Goal: Task Accomplishment & Management: Manage account settings

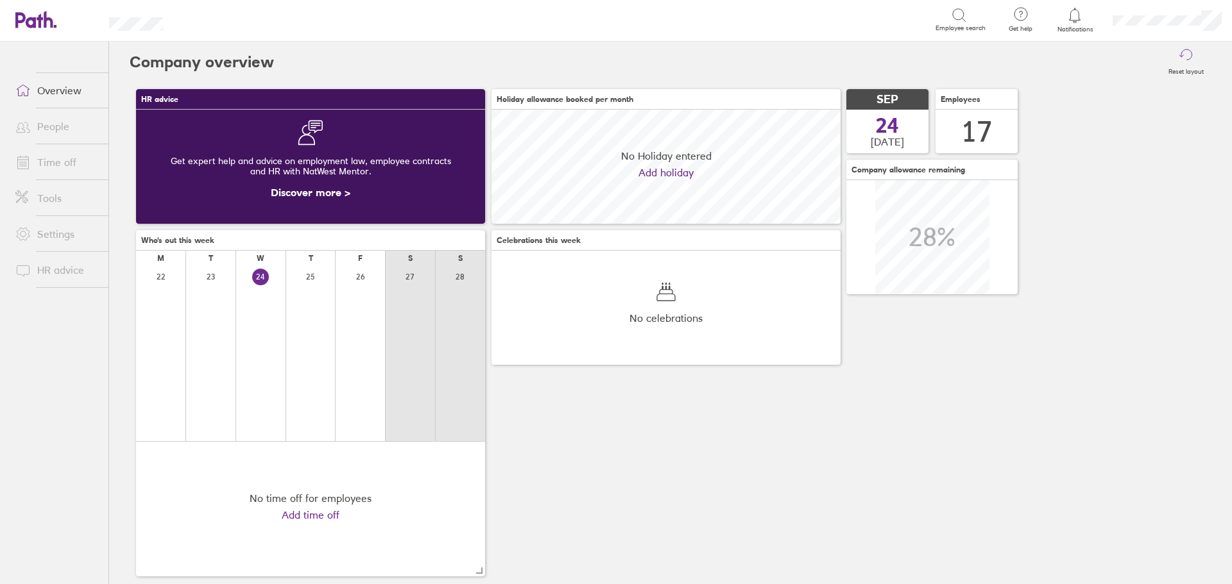
scroll to position [114, 349]
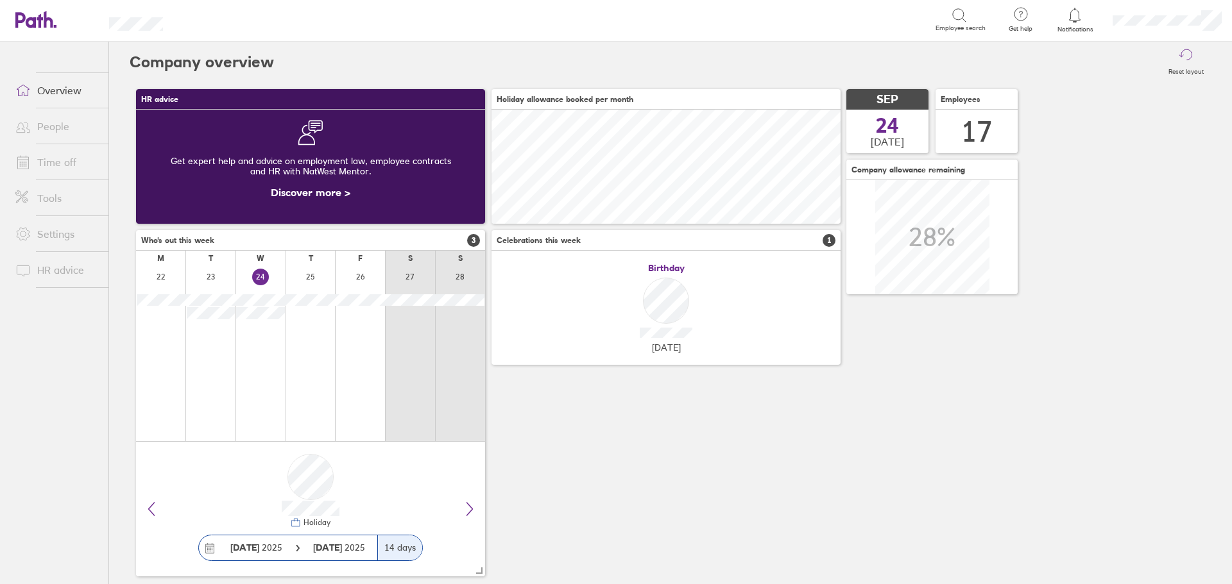
click at [51, 167] on link "Time off" at bounding box center [56, 162] width 103 height 26
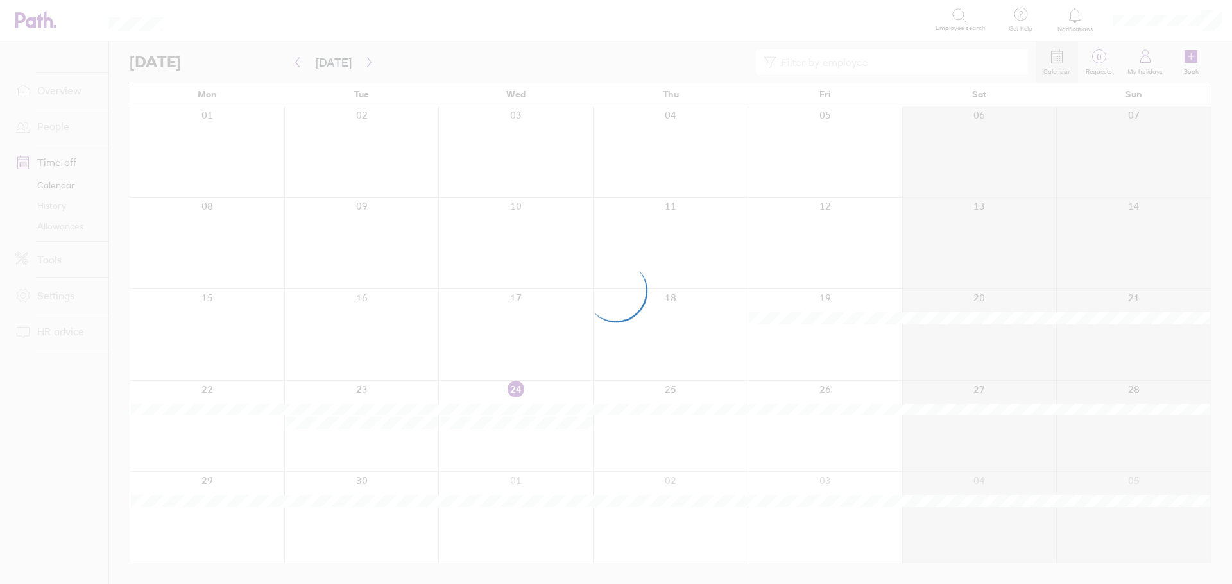
click at [877, 60] on div at bounding box center [616, 292] width 1232 height 584
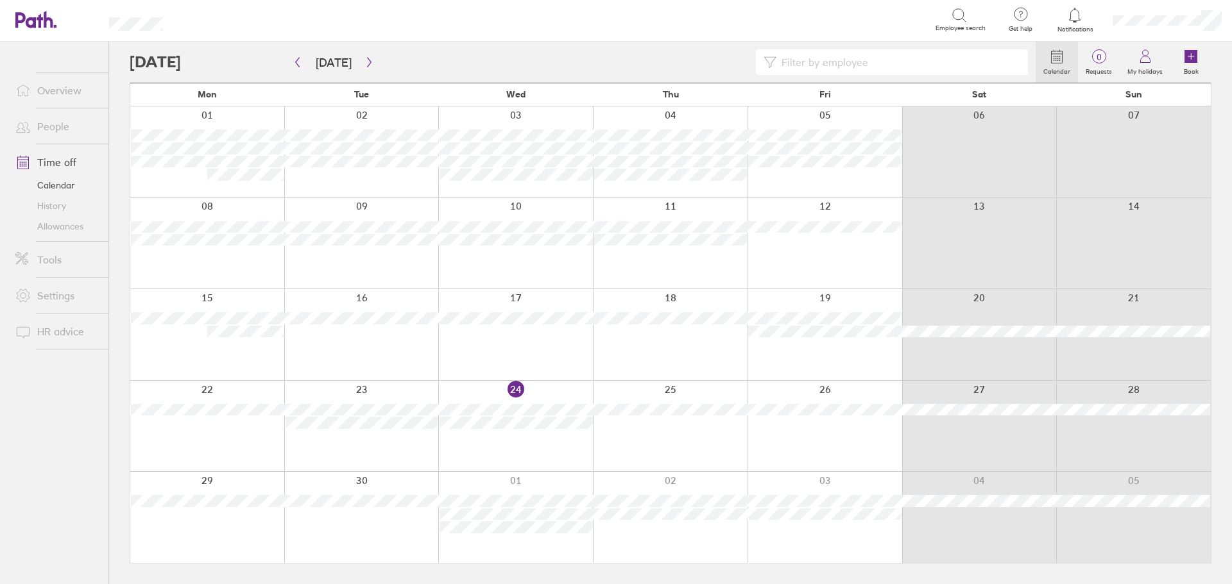
click at [827, 71] on input at bounding box center [898, 62] width 244 height 24
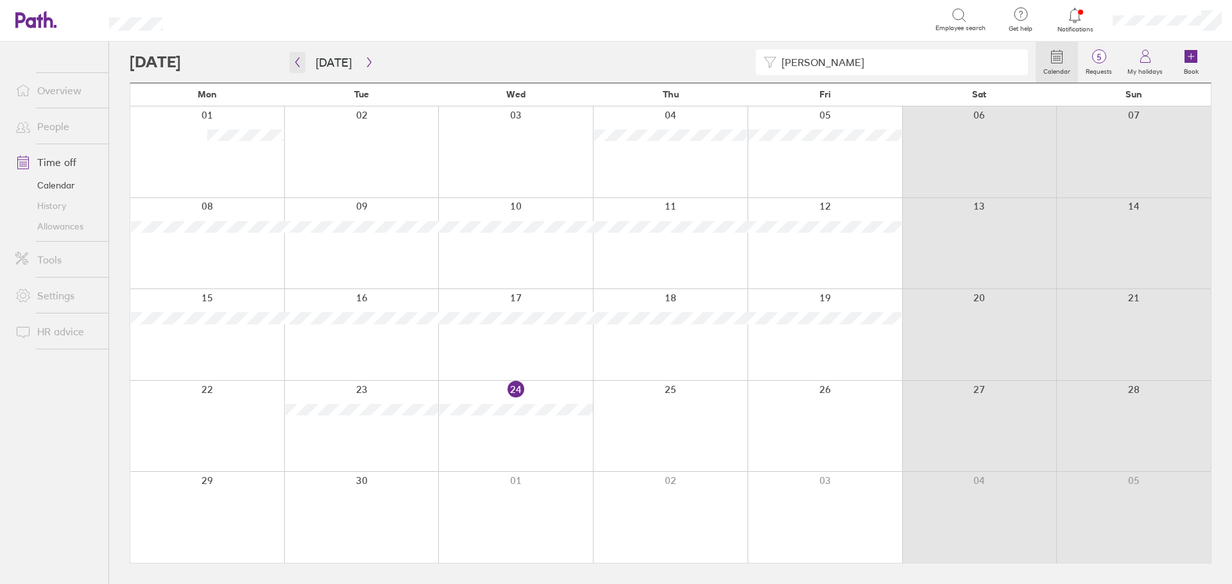
type input "[PERSON_NAME]"
click at [294, 64] on icon "button" at bounding box center [298, 62] width 10 height 10
click at [289, 66] on button "button" at bounding box center [297, 62] width 16 height 21
click at [364, 65] on icon "button" at bounding box center [369, 62] width 10 height 10
click at [303, 64] on button "button" at bounding box center [297, 62] width 16 height 21
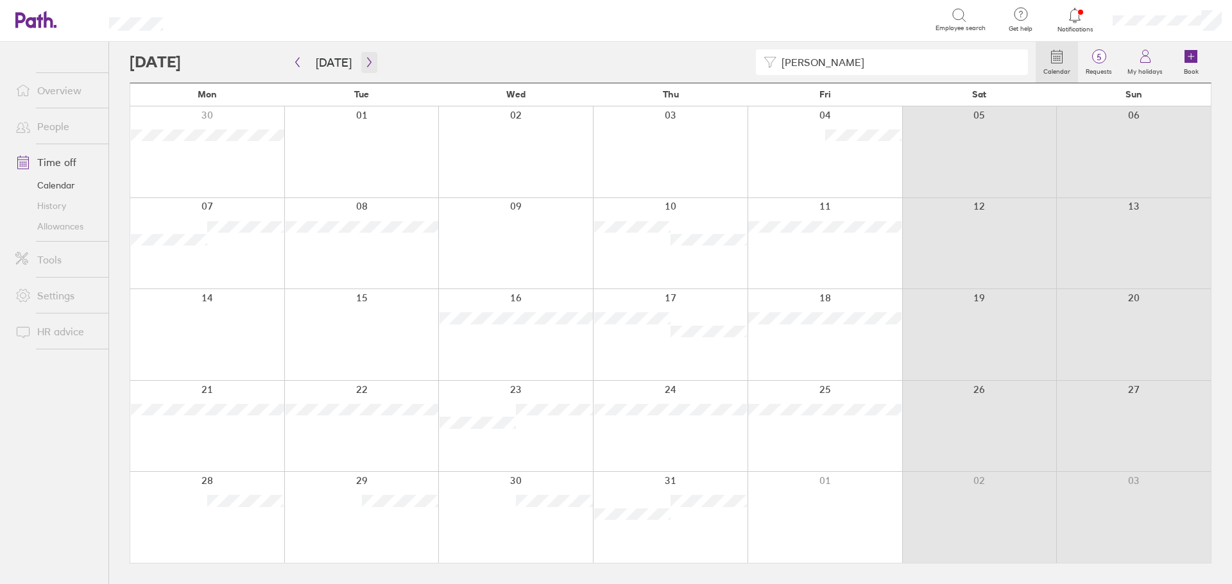
click at [368, 61] on icon "button" at bounding box center [369, 62] width 10 height 10
click at [294, 62] on icon "button" at bounding box center [298, 62] width 10 height 10
click at [365, 67] on button "button" at bounding box center [369, 62] width 16 height 21
click at [364, 62] on icon "button" at bounding box center [369, 62] width 10 height 10
click at [298, 61] on icon "button" at bounding box center [298, 62] width 10 height 10
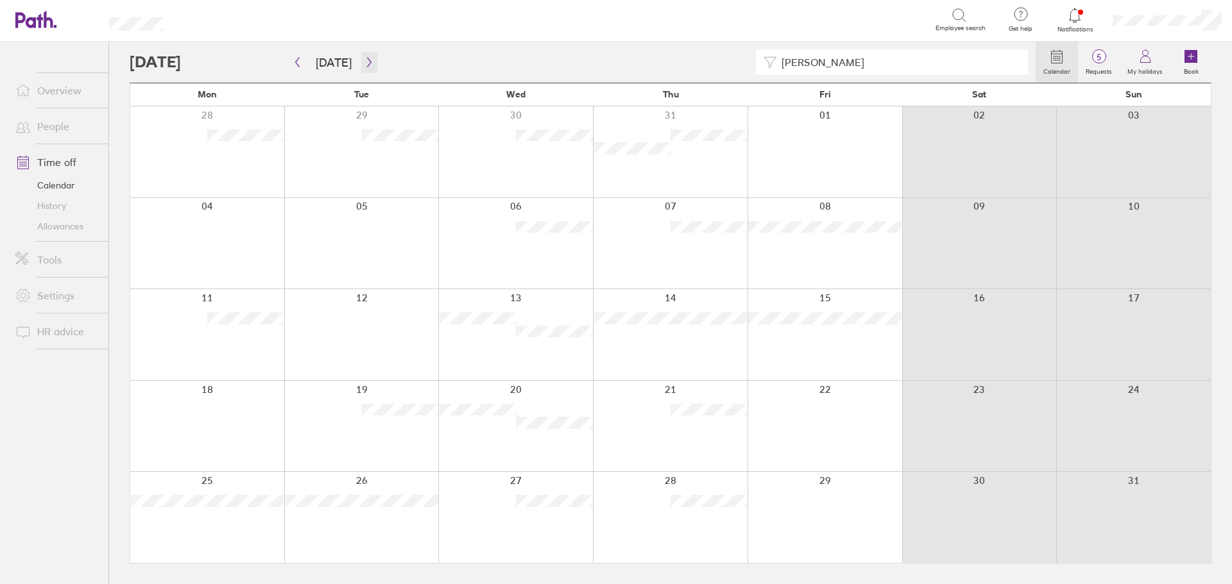
click at [364, 61] on icon "button" at bounding box center [369, 62] width 10 height 10
click at [296, 59] on icon "button" at bounding box center [298, 62] width 10 height 10
click at [368, 63] on icon "button" at bounding box center [369, 62] width 10 height 10
click at [290, 66] on button "button" at bounding box center [297, 62] width 16 height 21
click at [293, 62] on icon "button" at bounding box center [298, 62] width 10 height 10
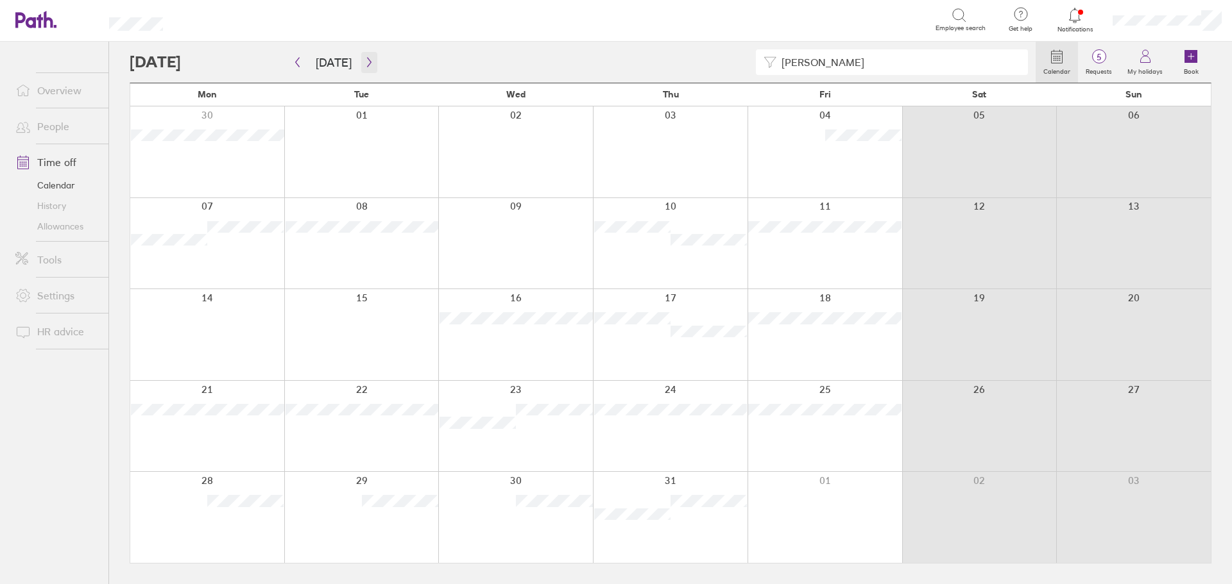
click at [364, 64] on icon "button" at bounding box center [369, 62] width 10 height 10
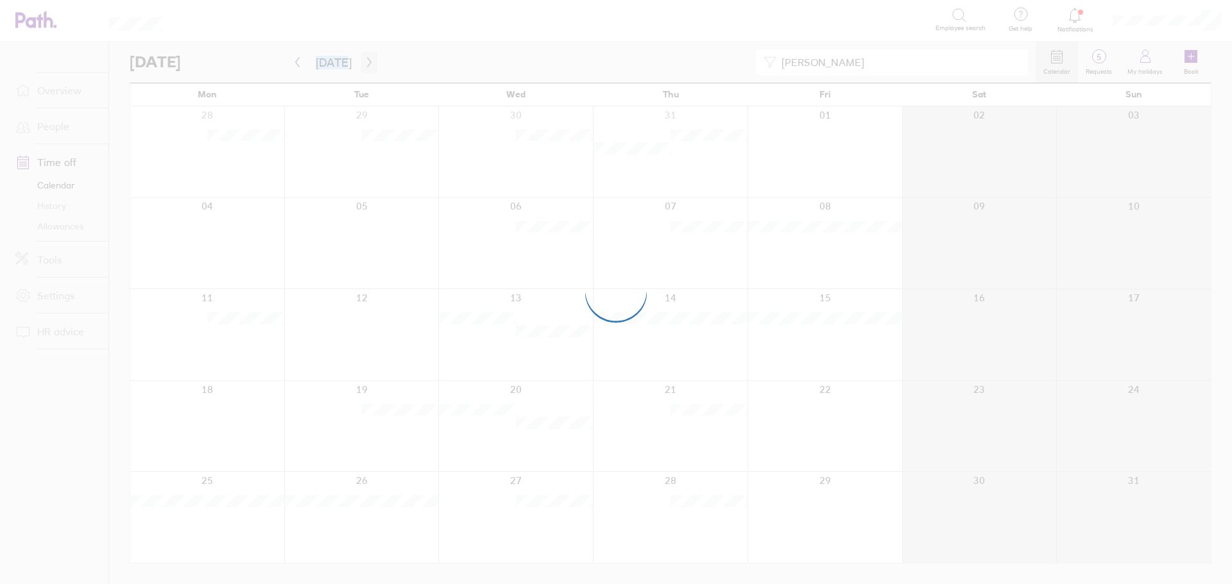
click at [360, 64] on div at bounding box center [616, 292] width 1232 height 584
click at [365, 60] on div at bounding box center [616, 292] width 1232 height 584
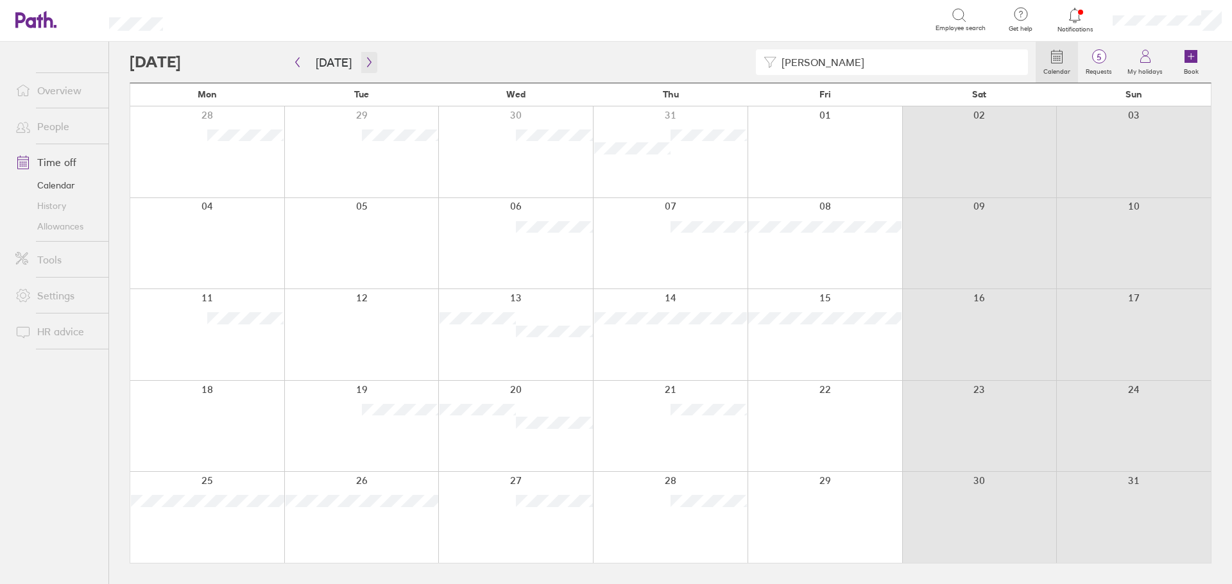
click at [367, 60] on icon "button" at bounding box center [369, 62] width 10 height 10
